Goal: Navigation & Orientation: Find specific page/section

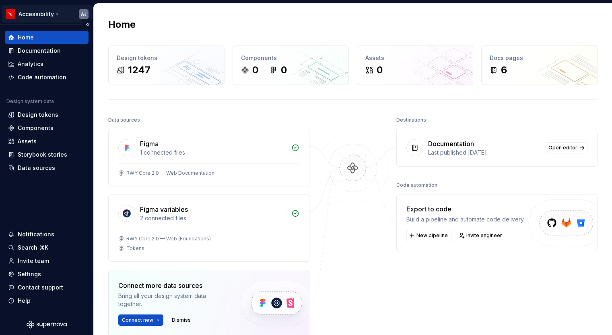
click at [59, 13] on html "Accessibility AJ Home Documentation Analytics Code automation Design system dat…" at bounding box center [306, 167] width 612 height 335
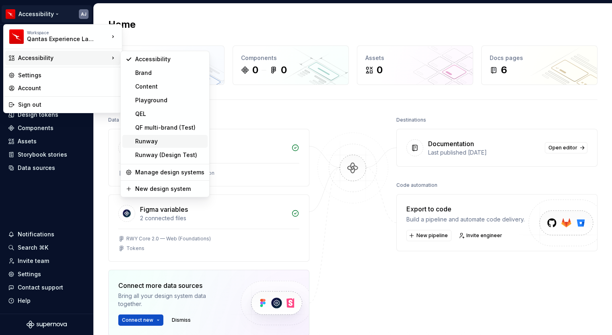
click at [159, 143] on div "Runway" at bounding box center [169, 141] width 69 height 8
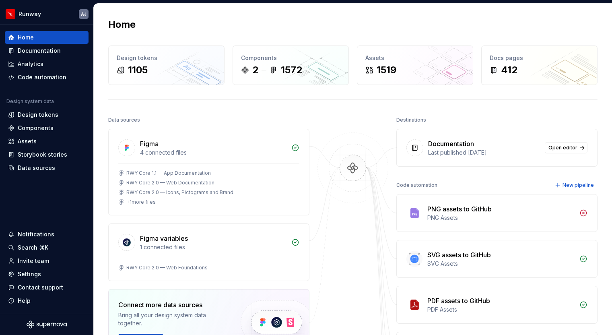
click at [195, 25] on div "Home" at bounding box center [352, 24] width 489 height 13
click at [483, 33] on div "Home Design tokens 1105 Components 2 1572 Assets 1519 Docs pages 412 Data sourc…" at bounding box center [353, 275] width 518 height 543
